Goal: Transaction & Acquisition: Purchase product/service

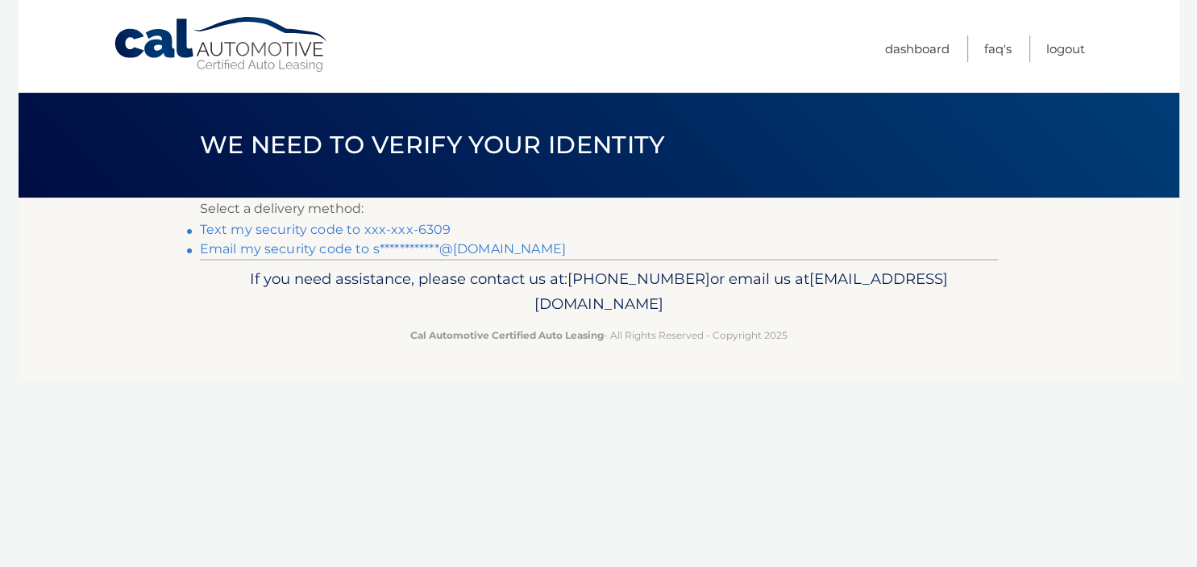
click at [386, 228] on link "Text my security code to xxx-xxx-6309" at bounding box center [325, 229] width 251 height 15
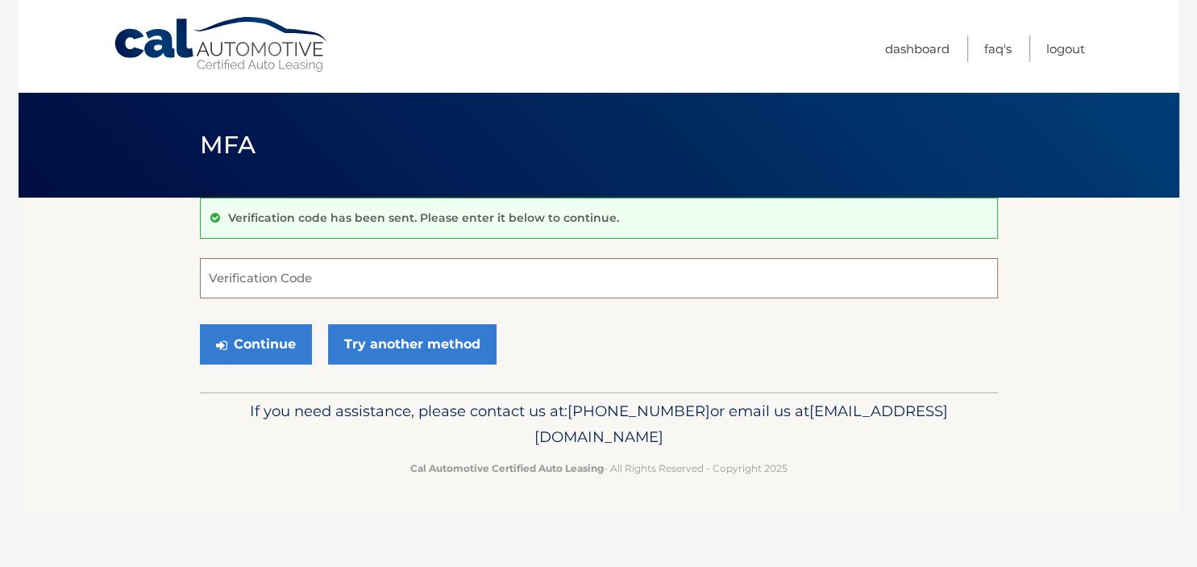
click at [357, 269] on input "Verification Code" at bounding box center [599, 278] width 798 height 40
type input "227744"
click at [253, 350] on button "Continue" at bounding box center [256, 344] width 112 height 40
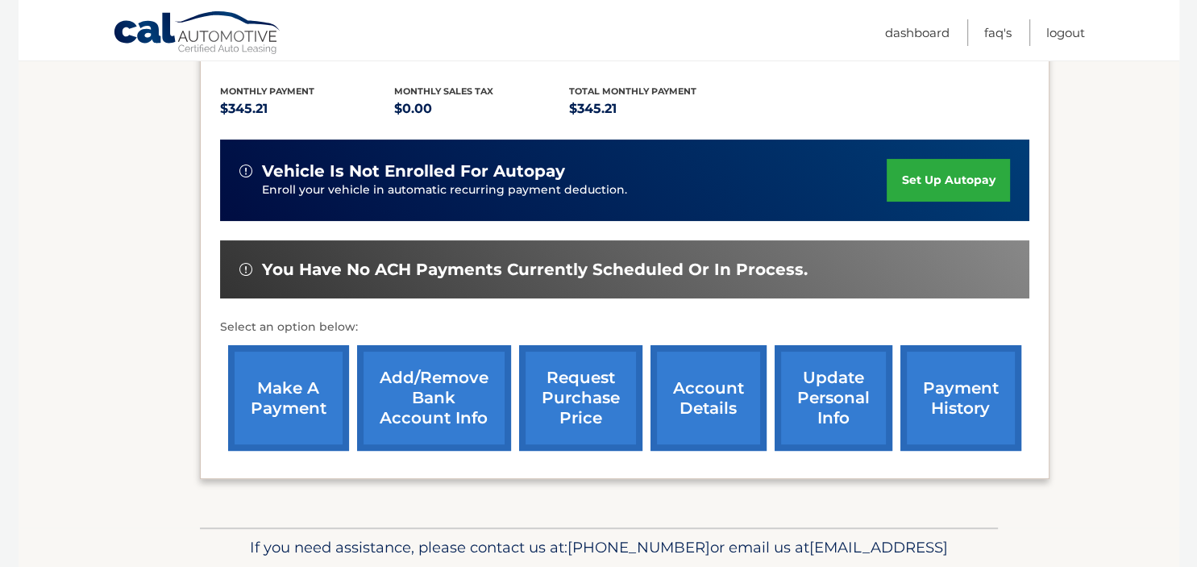
scroll to position [340, 0]
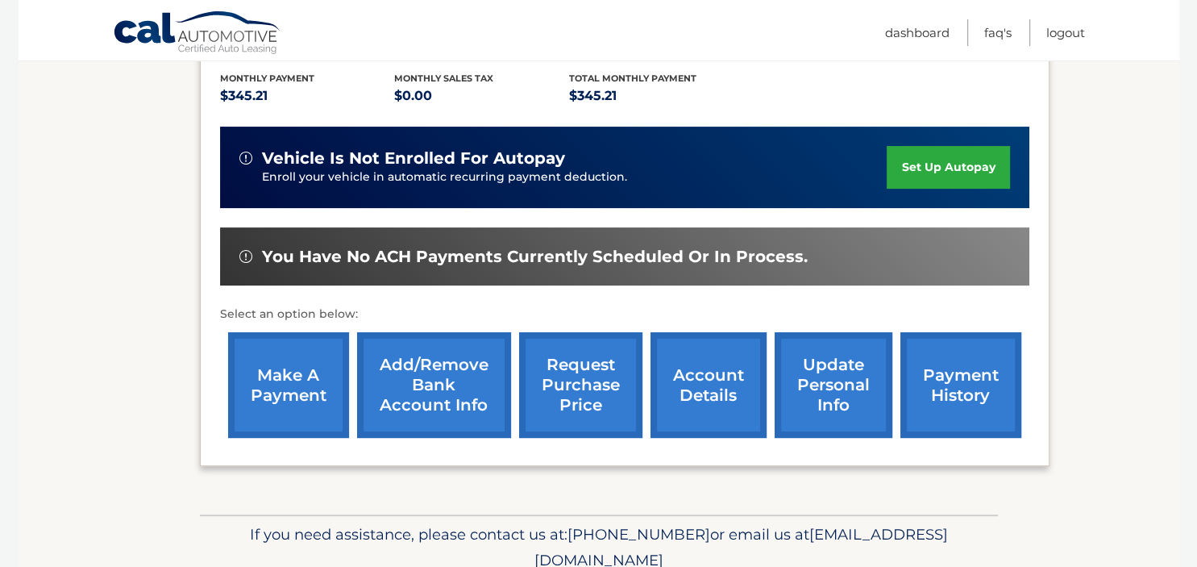
click at [276, 438] on link "make a payment" at bounding box center [288, 385] width 121 height 106
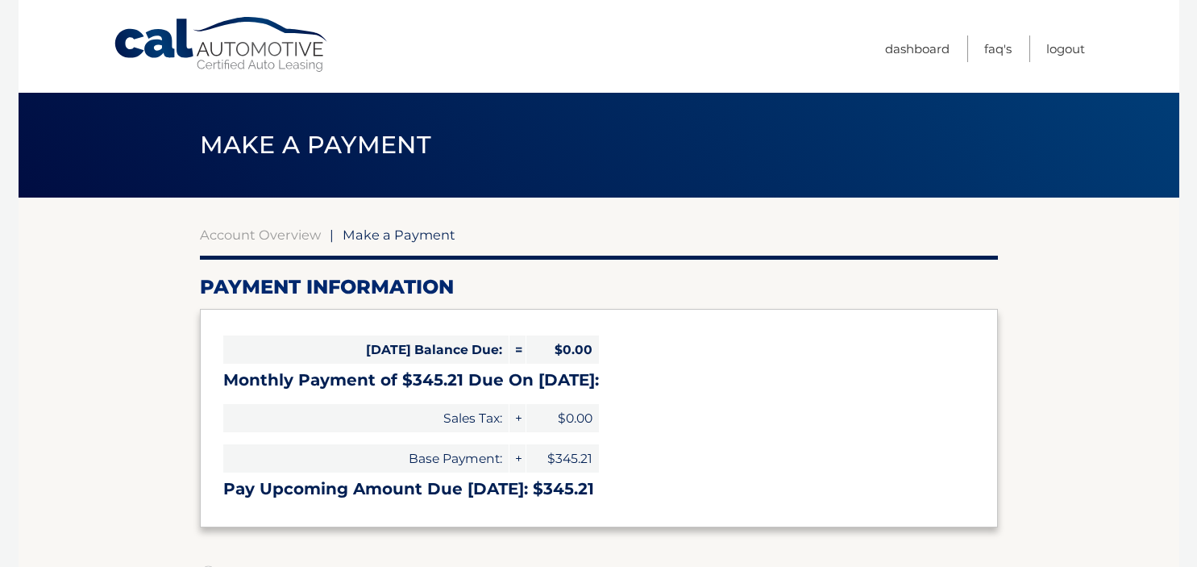
select select "YzUwMDMyMmQtMTQ3Yy00MGJjLWFlMGEtN2E4MDQxMzM0M2Ni"
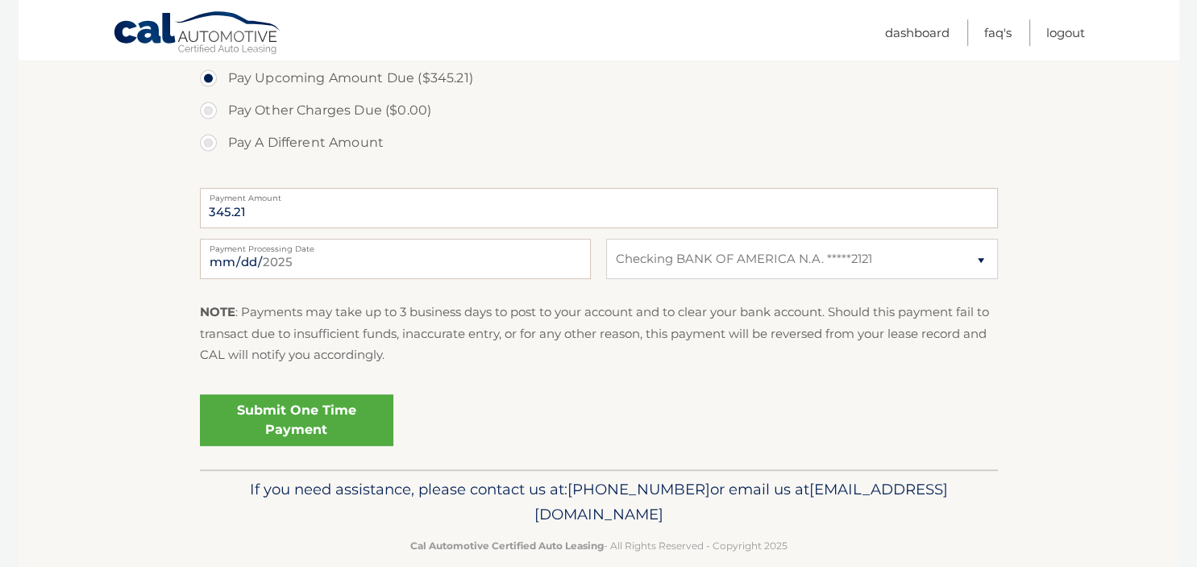
scroll to position [583, 0]
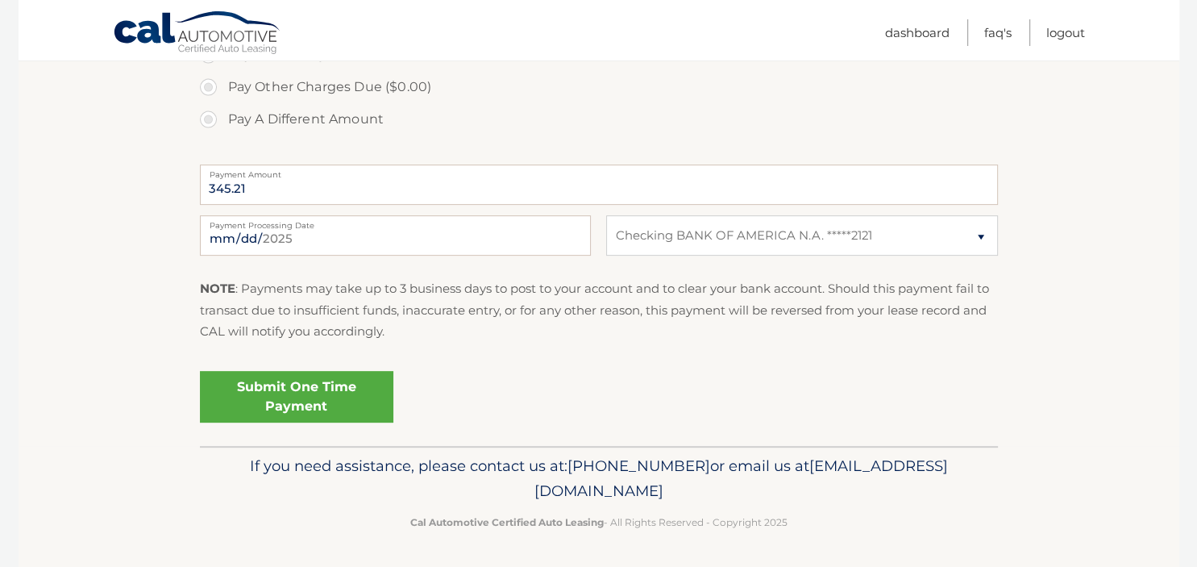
click at [359, 410] on link "Submit One Time Payment" at bounding box center [296, 397] width 193 height 52
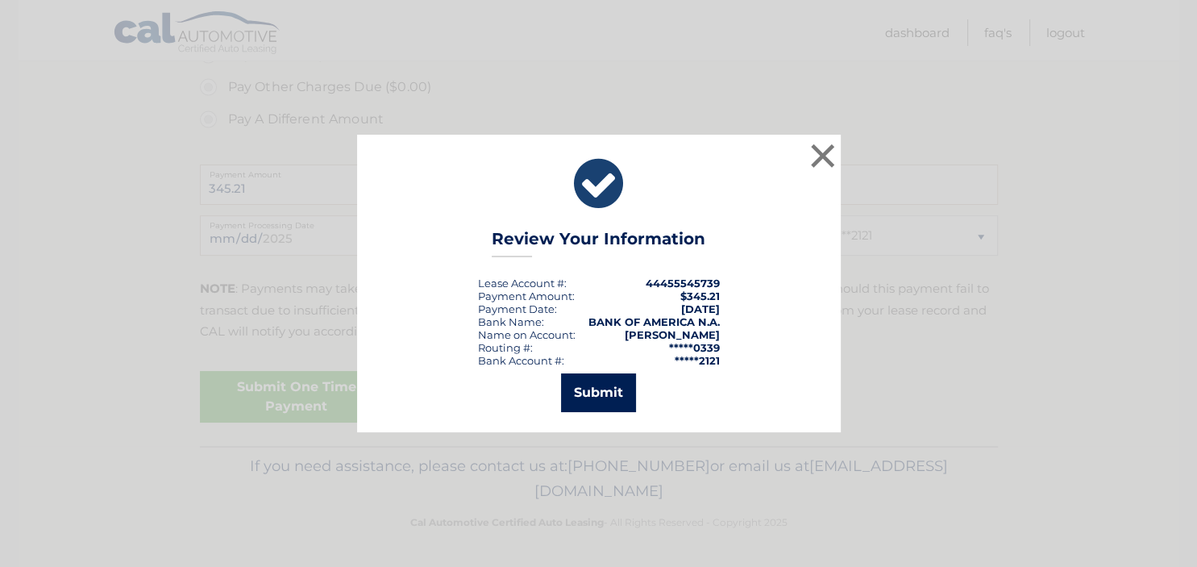
click at [581, 388] on button "Submit" at bounding box center [598, 392] width 75 height 39
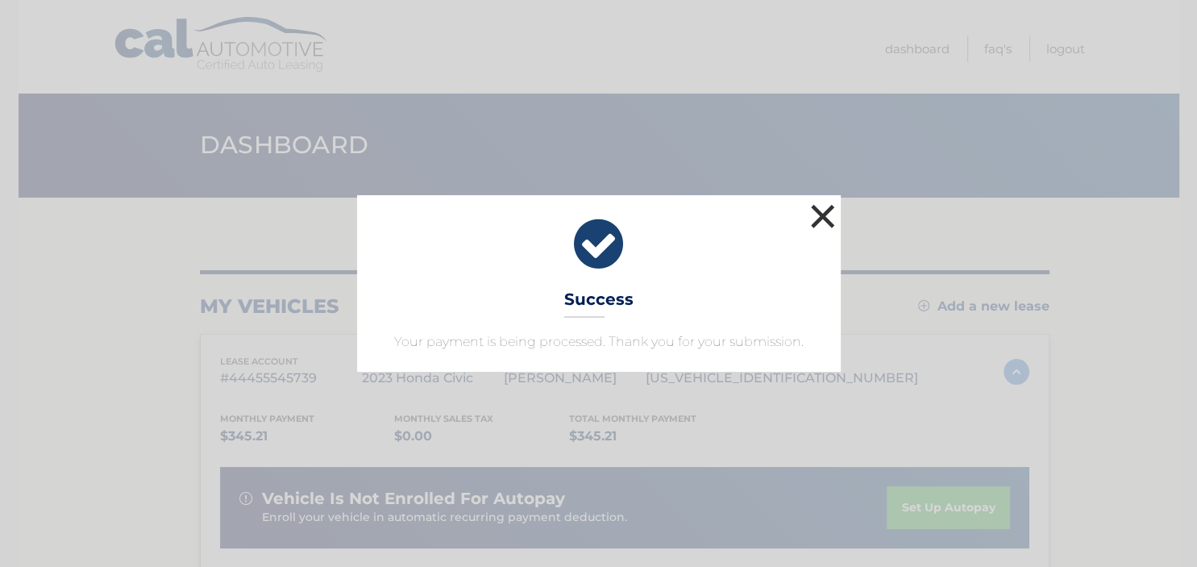
click at [826, 218] on button "×" at bounding box center [823, 216] width 32 height 32
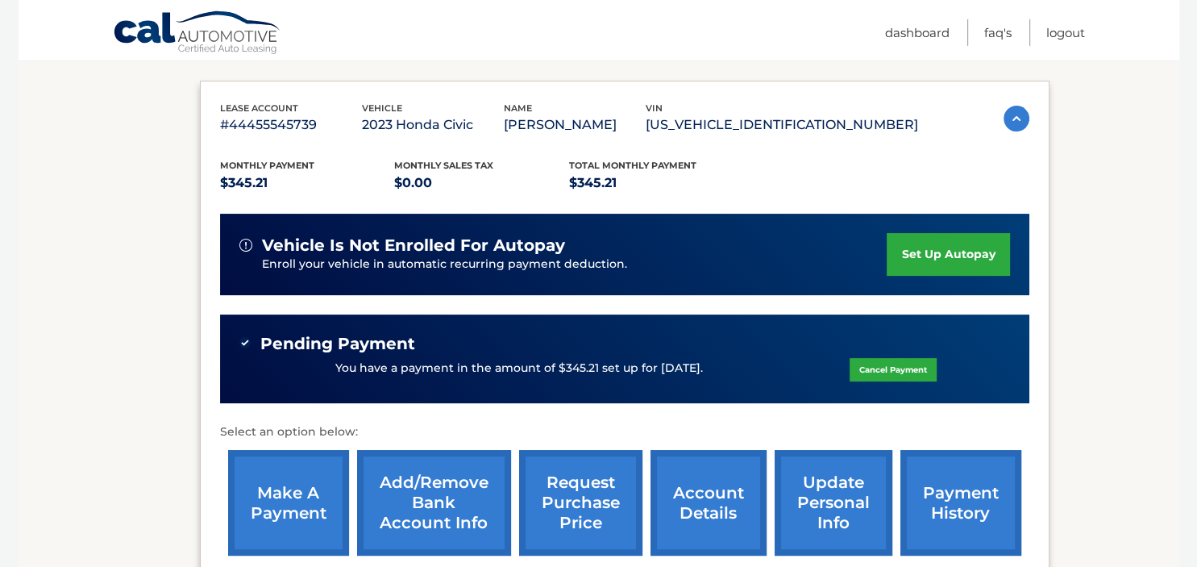
scroll to position [255, 0]
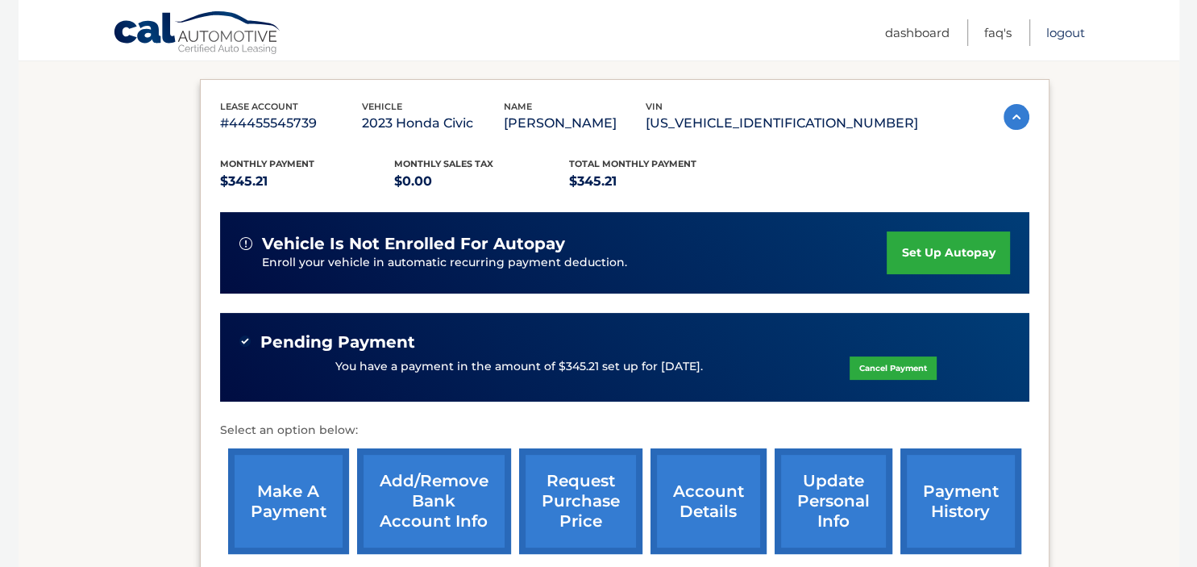
click at [1070, 34] on link "Logout" at bounding box center [1065, 32] width 39 height 27
